Goal: Find contact information: Find contact information

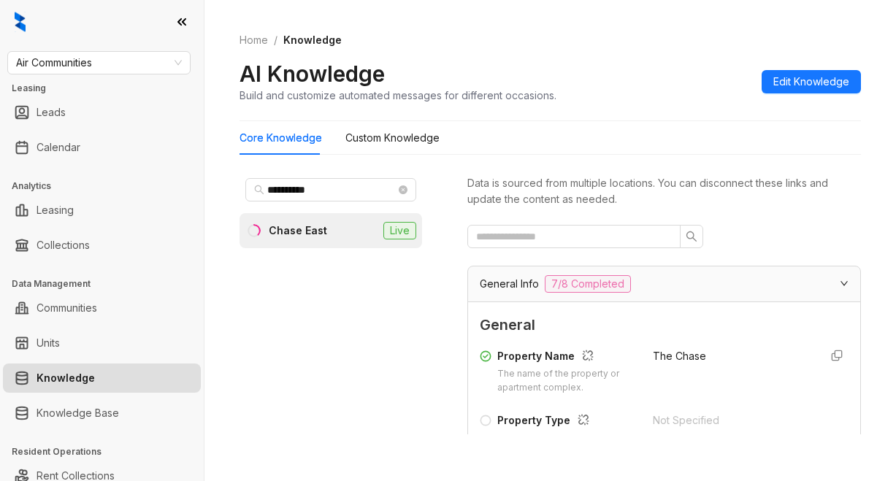
scroll to position [365, 0]
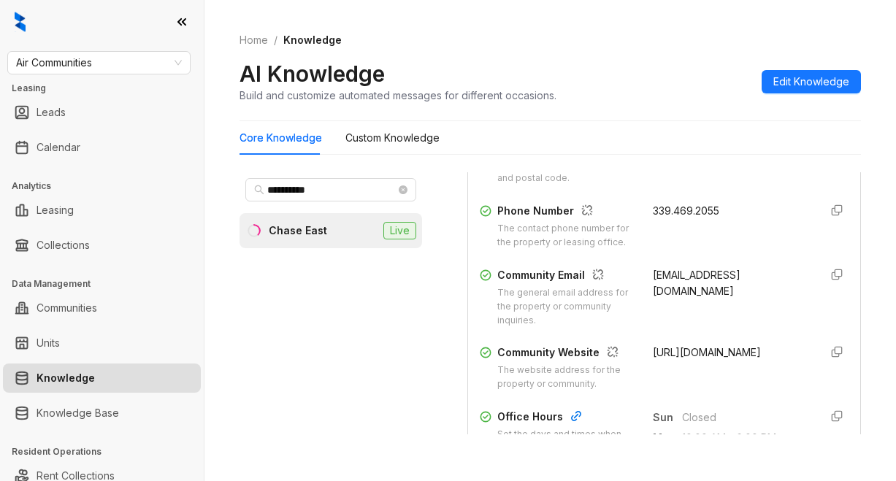
drag, startPoint x: 686, startPoint y: 290, endPoint x: 684, endPoint y: 272, distance: 17.7
click at [685, 280] on div "Property Name The name of the property or apartment complex. The Chase Property…" at bounding box center [664, 187] width 369 height 420
click at [683, 270] on div "Property Name The name of the property or apartment complex. The Chase Property…" at bounding box center [664, 187] width 369 height 420
click at [443, 433] on div "**********" at bounding box center [341, 309] width 204 height 274
click at [270, 186] on input "**********" at bounding box center [331, 190] width 128 height 16
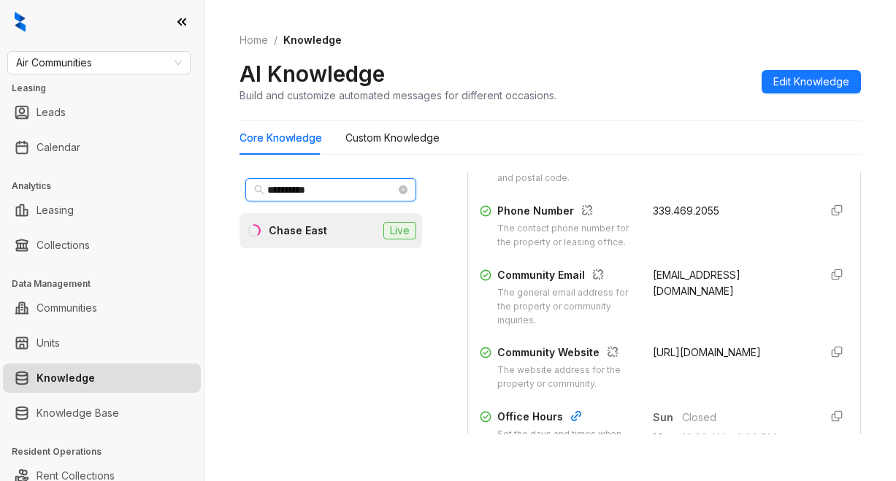
drag, startPoint x: 270, startPoint y: 186, endPoint x: 350, endPoint y: 188, distance: 80.3
click at [350, 188] on input "**********" at bounding box center [331, 190] width 128 height 16
type input "*********"
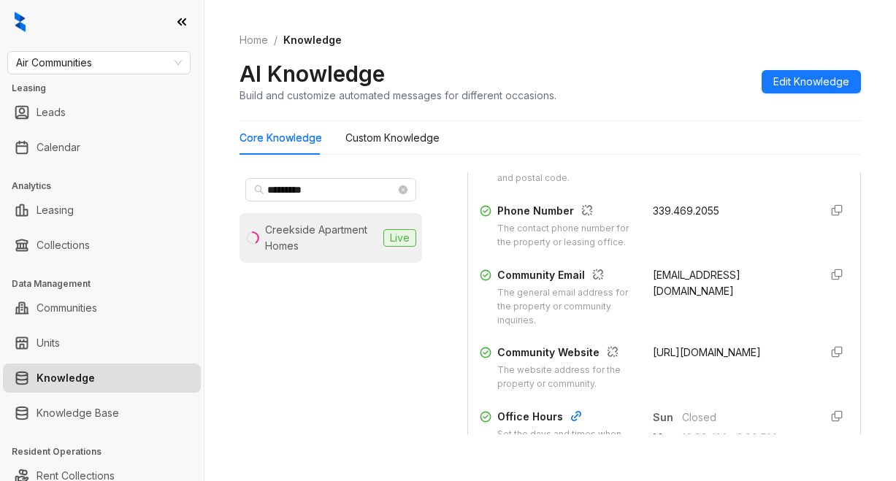
click at [301, 226] on div "Creekside Apartment Homes" at bounding box center [321, 238] width 112 height 32
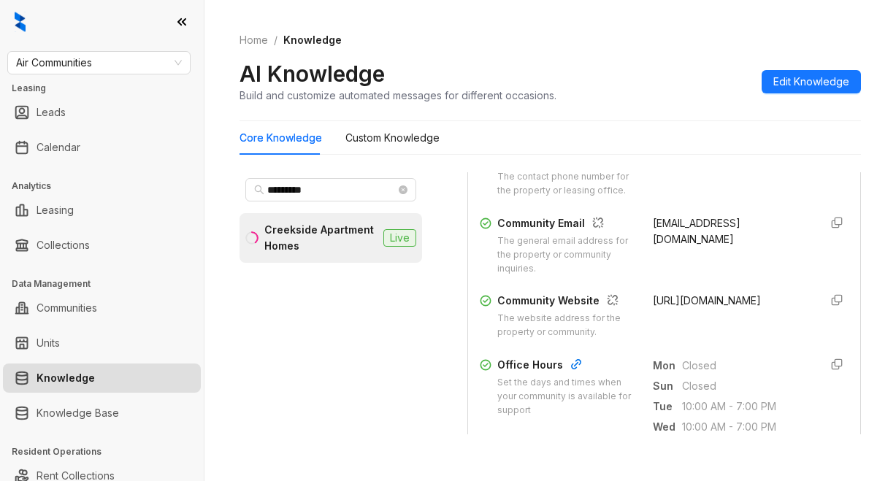
scroll to position [365, 0]
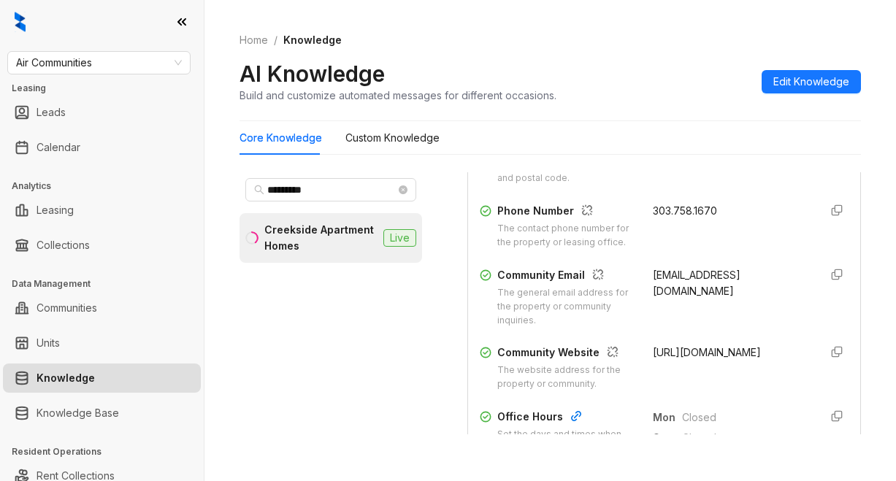
click at [562, 42] on ol "Home / Knowledge" at bounding box center [549, 40] width 621 height 16
drag, startPoint x: 558, startPoint y: 69, endPoint x: 520, endPoint y: 55, distance: 40.4
click at [558, 69] on div "AI Knowledge Build and customize automated messages for different occasions. Ed…" at bounding box center [549, 81] width 621 height 43
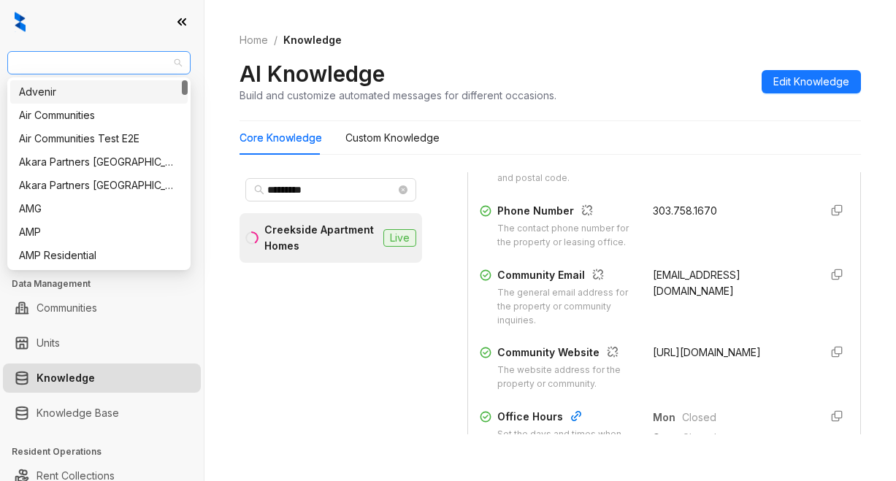
drag, startPoint x: 128, startPoint y: 63, endPoint x: 104, endPoint y: 61, distance: 24.9
click at [104, 61] on span "Air Communities" at bounding box center [99, 63] width 166 height 22
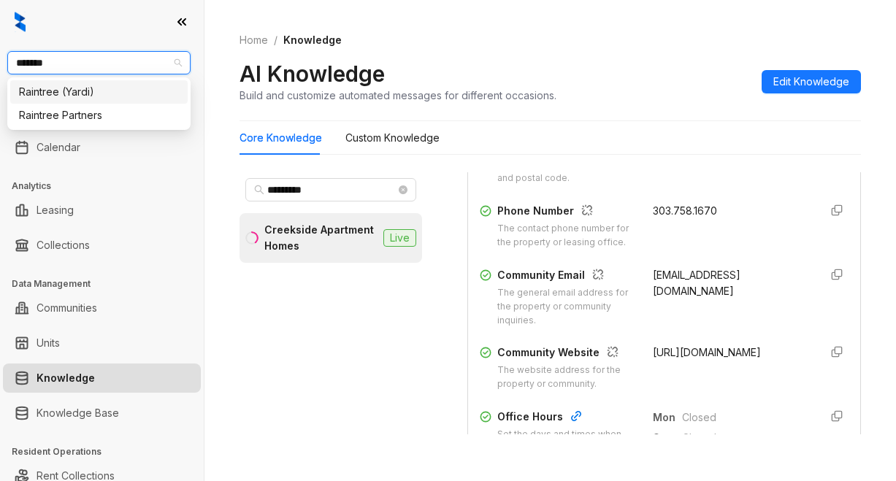
type input "********"
click at [76, 115] on div "Raintree Partners" at bounding box center [99, 115] width 160 height 16
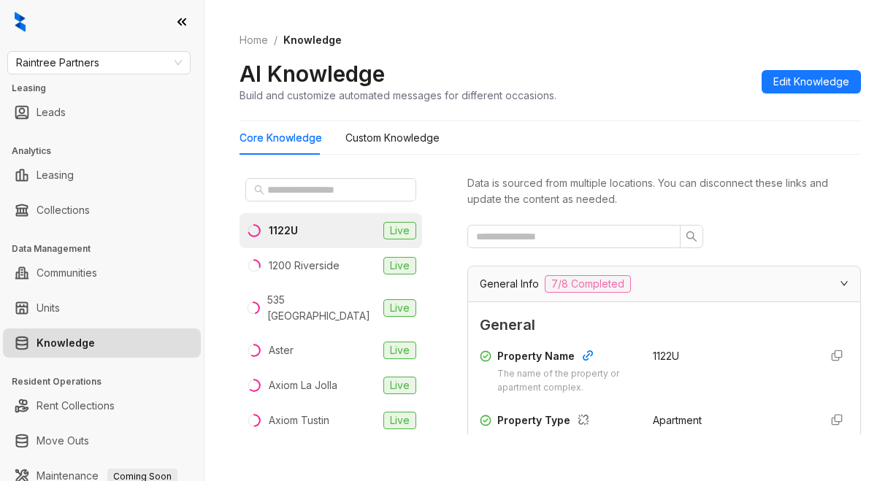
click at [292, 231] on div "1122U" at bounding box center [283, 231] width 29 height 16
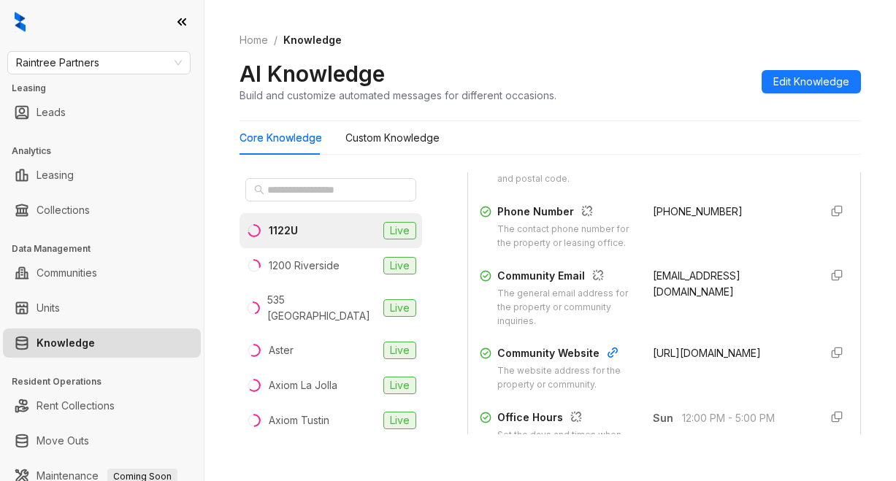
scroll to position [365, 0]
drag, startPoint x: 635, startPoint y: 285, endPoint x: 742, endPoint y: 293, distance: 106.9
click at [742, 293] on div "Community Email The general email address for the property or community inquiri…" at bounding box center [664, 297] width 369 height 61
copy span "[EMAIL_ADDRESS][DOMAIN_NAME]"
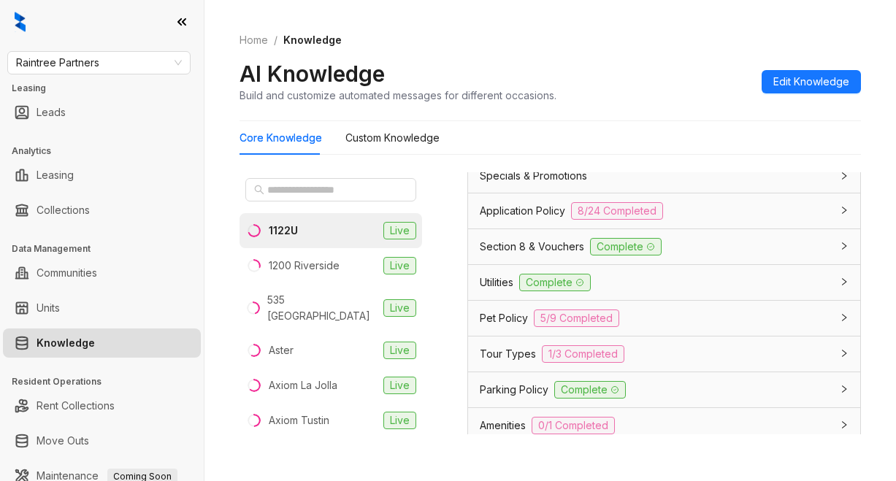
scroll to position [1168, 0]
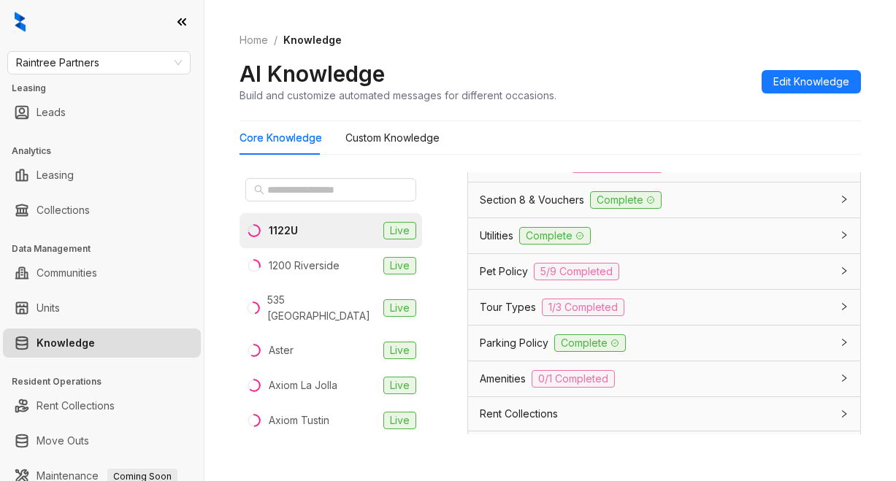
click at [534, 172] on span "Application Policy" at bounding box center [522, 164] width 85 height 16
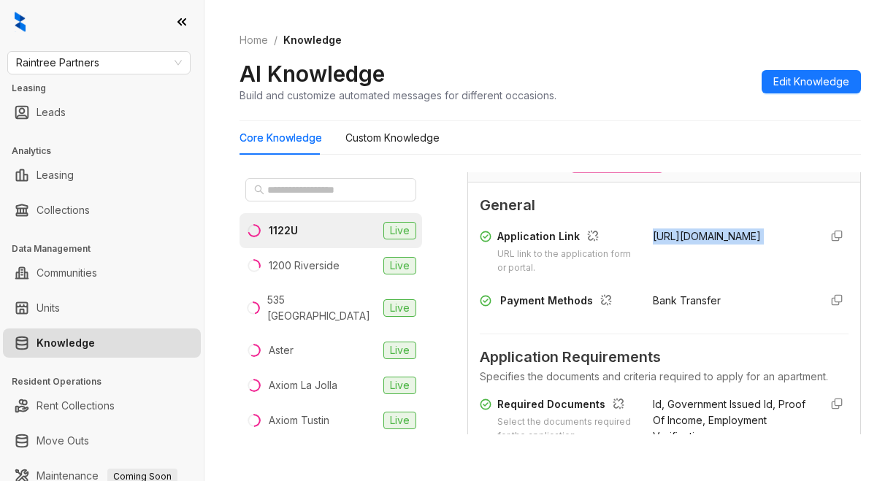
drag, startPoint x: 635, startPoint y: 279, endPoint x: 793, endPoint y: 303, distance: 159.5
click at [793, 275] on div "Application Link URL link to the application form or portal. [URL][DOMAIN_NAME]" at bounding box center [664, 251] width 369 height 47
copy div "[URL][DOMAIN_NAME]"
